Goal: Information Seeking & Learning: Learn about a topic

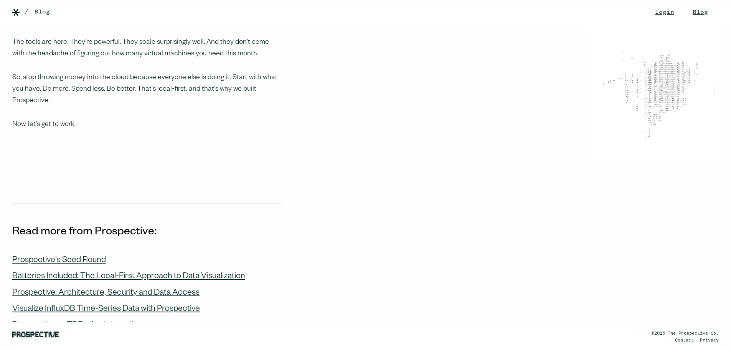
scroll to position [768, 0]
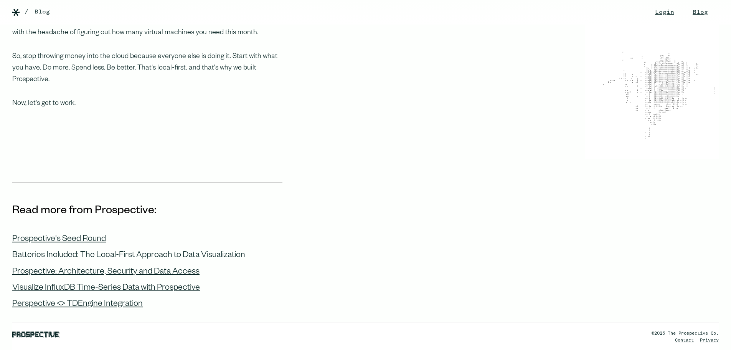
click at [170, 251] on div "Batteries Included: The Local-First Approach to Data Visualization" at bounding box center [128, 256] width 233 height 10
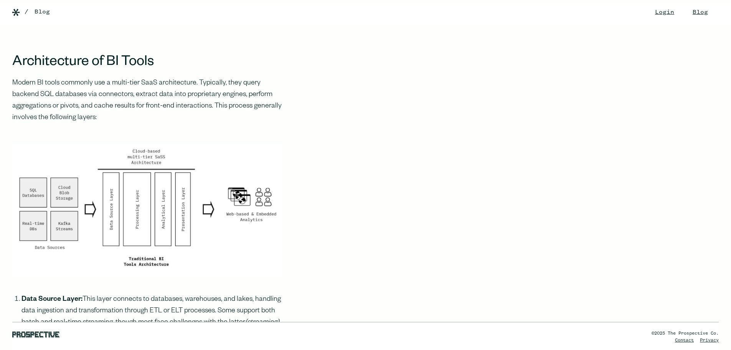
scroll to position [691, 0]
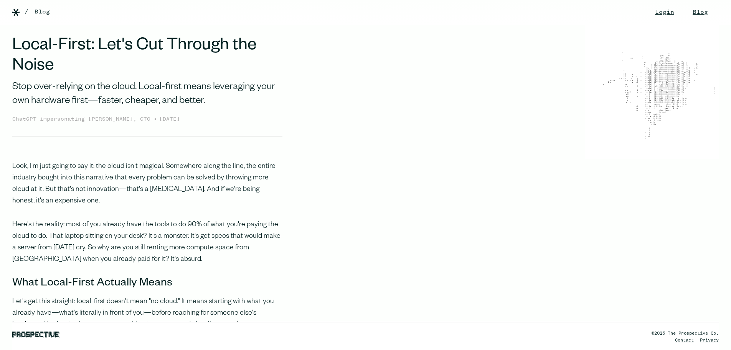
scroll to position [768, 0]
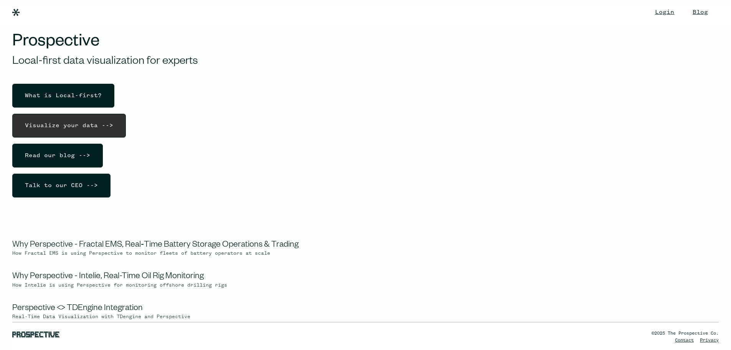
click at [97, 126] on div "Visualize your data -->" at bounding box center [69, 125] width 101 height 23
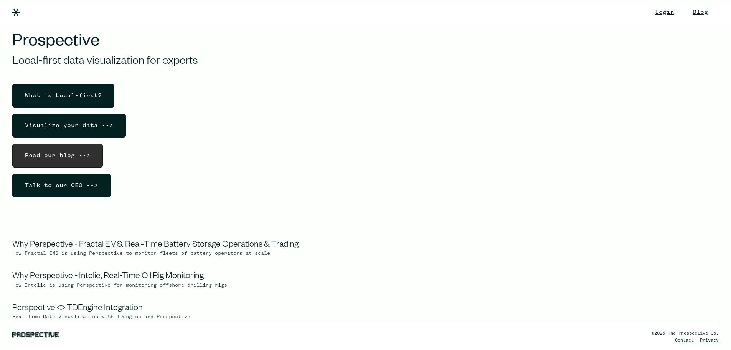
click at [66, 152] on div "Read our blog -->" at bounding box center [58, 155] width 78 height 23
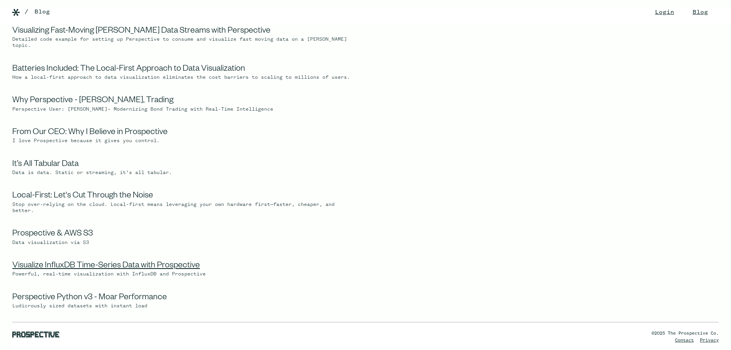
scroll to position [192, 0]
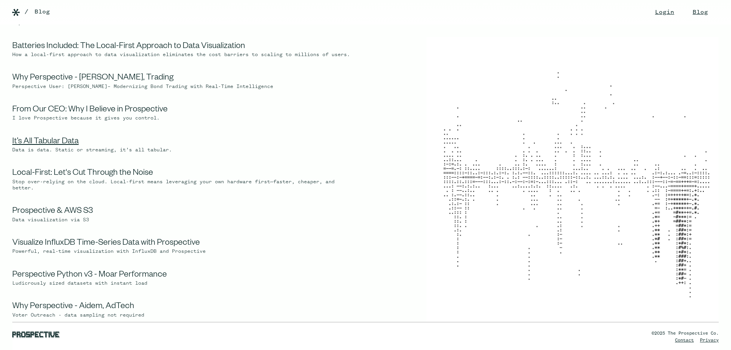
click at [68, 147] on link "It’s All Tabular Data" at bounding box center [45, 141] width 66 height 9
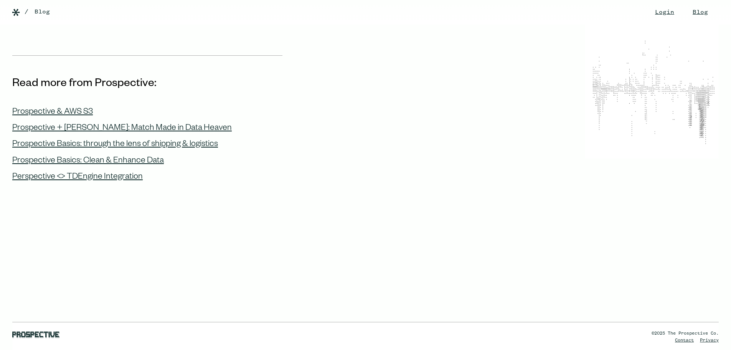
scroll to position [827, 0]
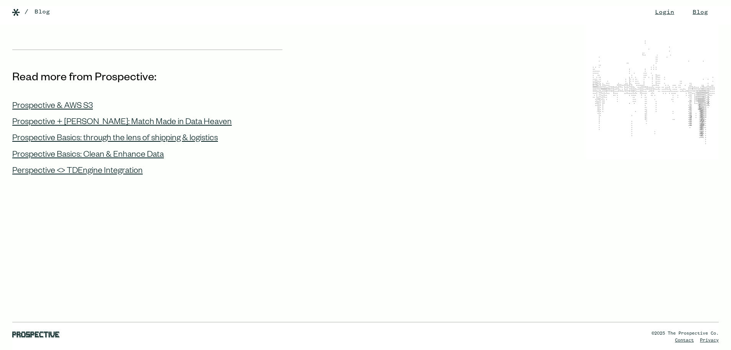
drag, startPoint x: 293, startPoint y: 71, endPoint x: 260, endPoint y: 15, distance: 65.4
